Goal: Entertainment & Leisure: Consume media (video, audio)

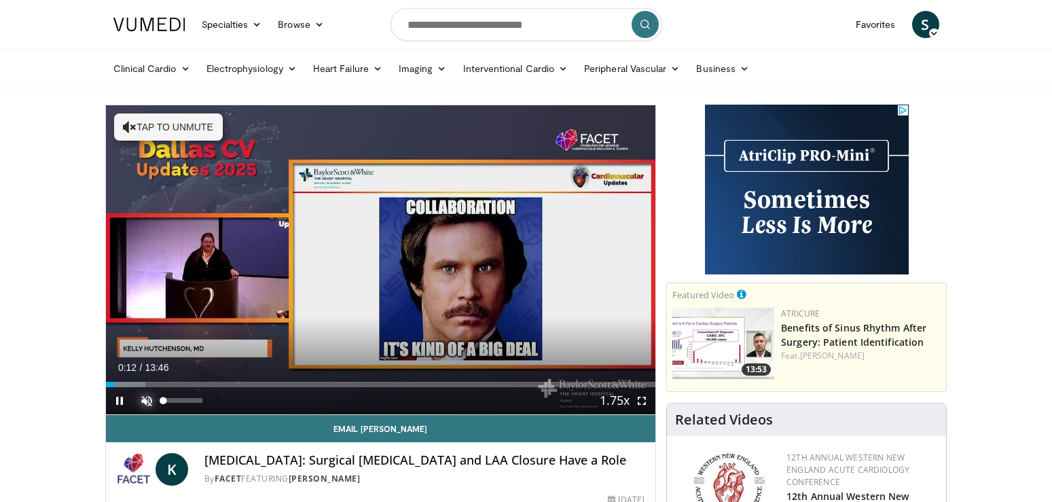
click at [141, 401] on span "Video Player" at bounding box center [146, 400] width 27 height 27
click at [643, 400] on span "Video Player" at bounding box center [641, 400] width 27 height 27
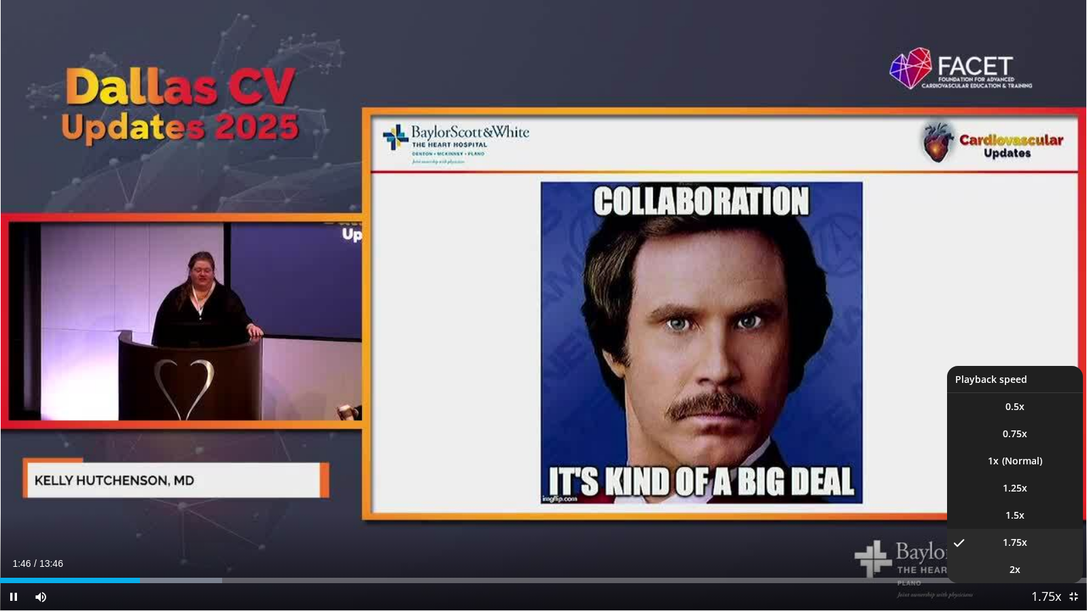
click at [1009, 501] on span "2x" at bounding box center [1014, 570] width 11 height 14
